Goal: Communication & Community: Ask a question

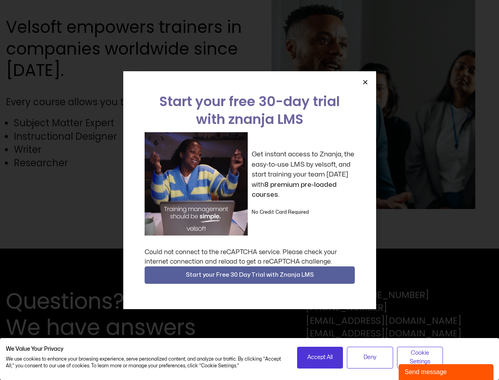
click at [250, 190] on div "Get instant access to Znanja, the easy-to-use LMS by velsoft, and start trainin…" at bounding box center [250, 183] width 210 height 103
click at [365, 82] on icon "Close" at bounding box center [366, 82] width 6 height 6
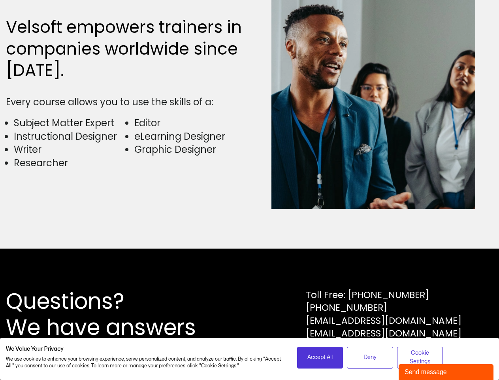
click at [250, 275] on div "Questions? We have answers Toll Free: [PHONE_NUMBER] [PHONE_NUMBER] [EMAIL_ADDR…" at bounding box center [249, 313] width 499 height 131
click at [320, 357] on span "Accept All" at bounding box center [320, 357] width 25 height 9
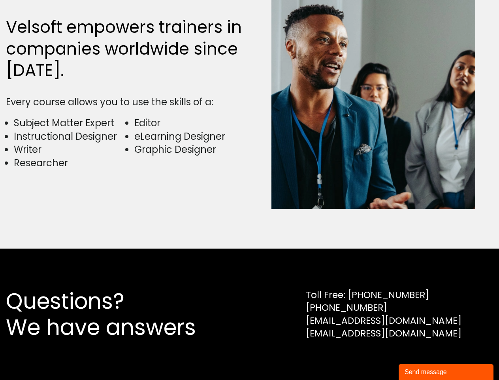
click at [370, 357] on div "Questions? We have answers Toll Free: [PHONE_NUMBER] [PHONE_NUMBER] [EMAIL_ADDR…" at bounding box center [249, 313] width 499 height 131
click at [420, 357] on div "Questions? We have answers Toll Free: [PHONE_NUMBER] [PHONE_NUMBER] [EMAIL_ADDR…" at bounding box center [249, 313] width 499 height 131
click at [446, 372] on div "Send message" at bounding box center [446, 371] width 83 height 9
